Goal: Task Accomplishment & Management: Use online tool/utility

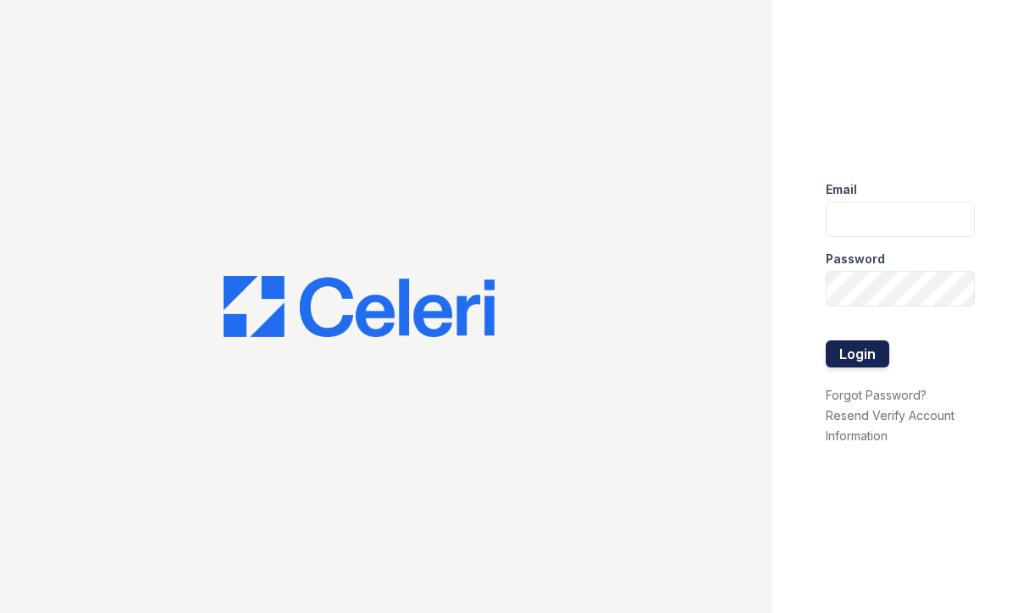
type input "summerhouse@nmresidential.com"
click at [867, 355] on button "Login" at bounding box center [858, 353] width 64 height 27
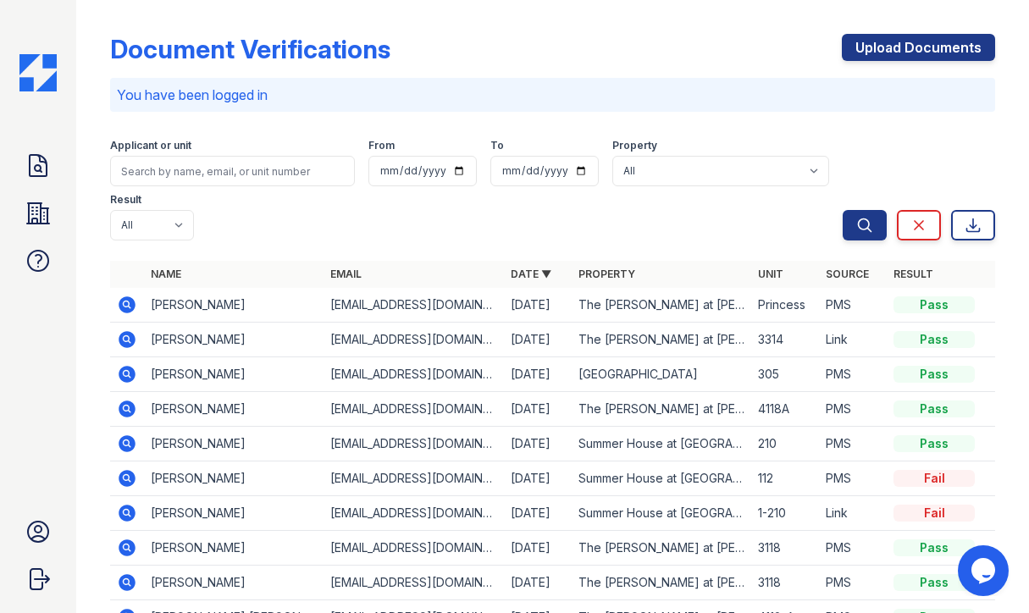
click at [126, 435] on icon at bounding box center [127, 443] width 17 height 17
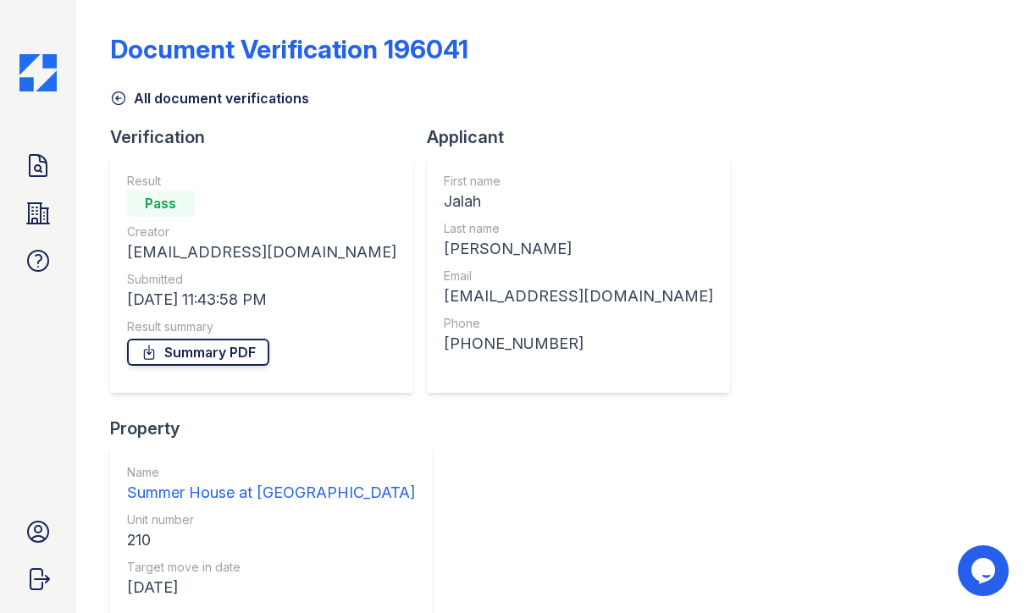
click at [201, 351] on link "Summary PDF" at bounding box center [198, 352] width 142 height 27
